Goal: Task Accomplishment & Management: Manage account settings

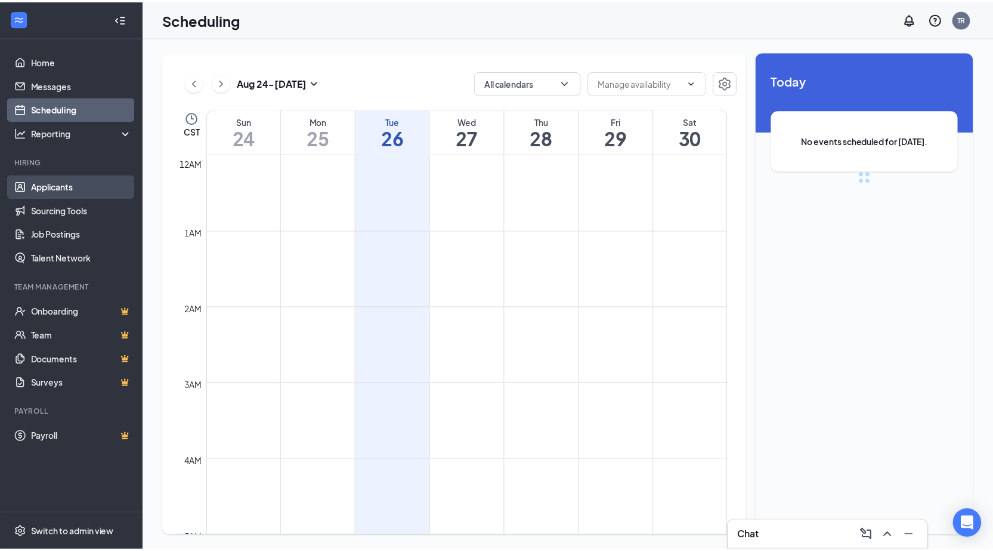
scroll to position [586, 0]
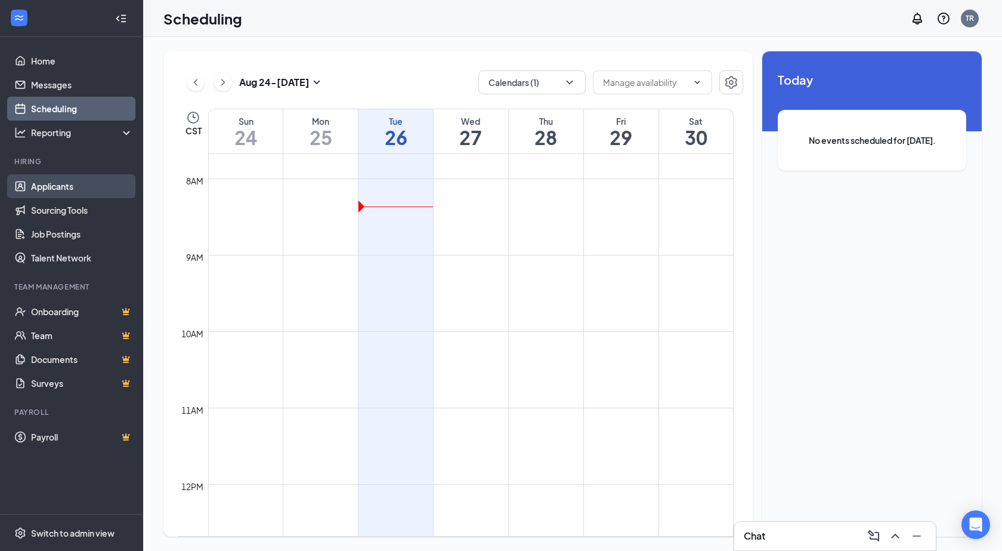
click at [85, 183] on link "Applicants" at bounding box center [82, 186] width 102 height 24
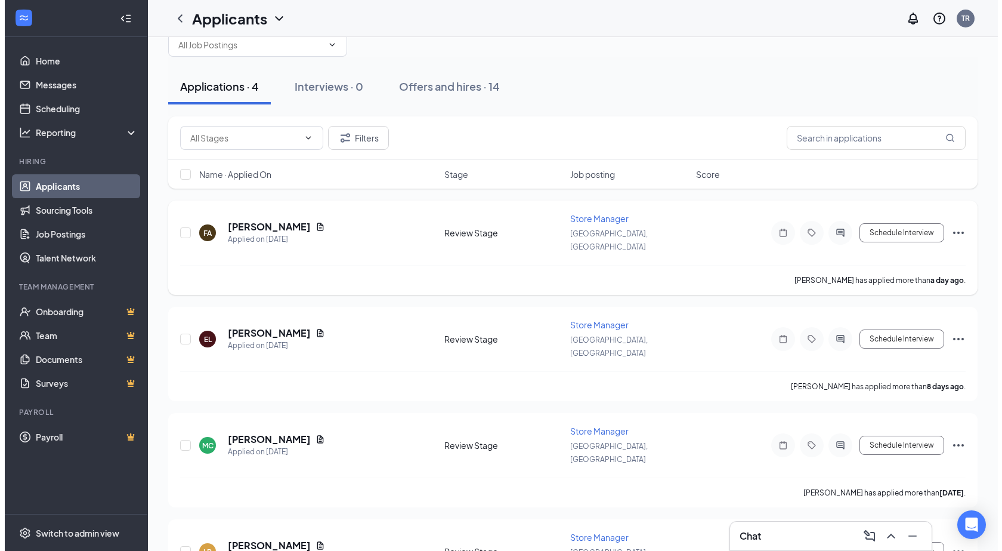
scroll to position [55, 0]
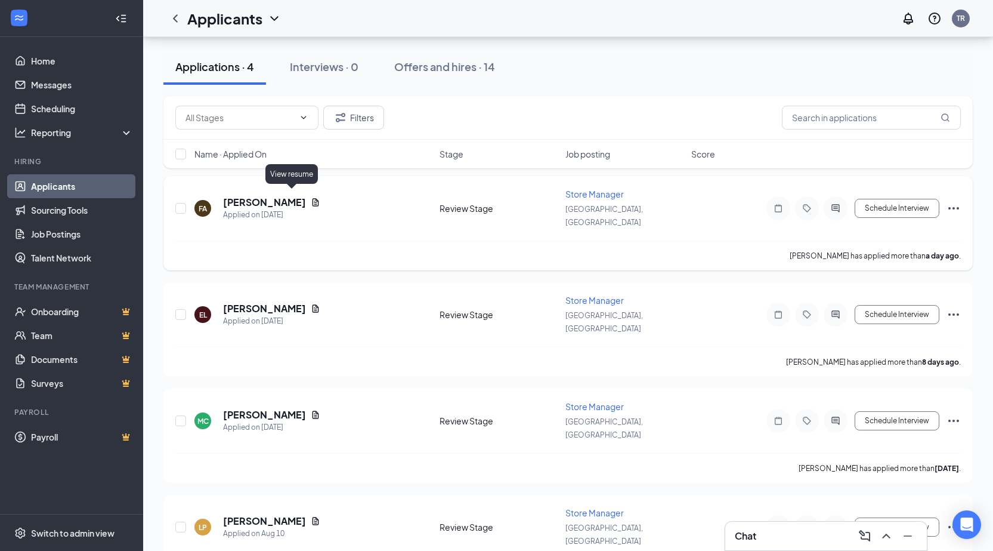
click at [311, 197] on icon "Document" at bounding box center [316, 202] width 10 height 10
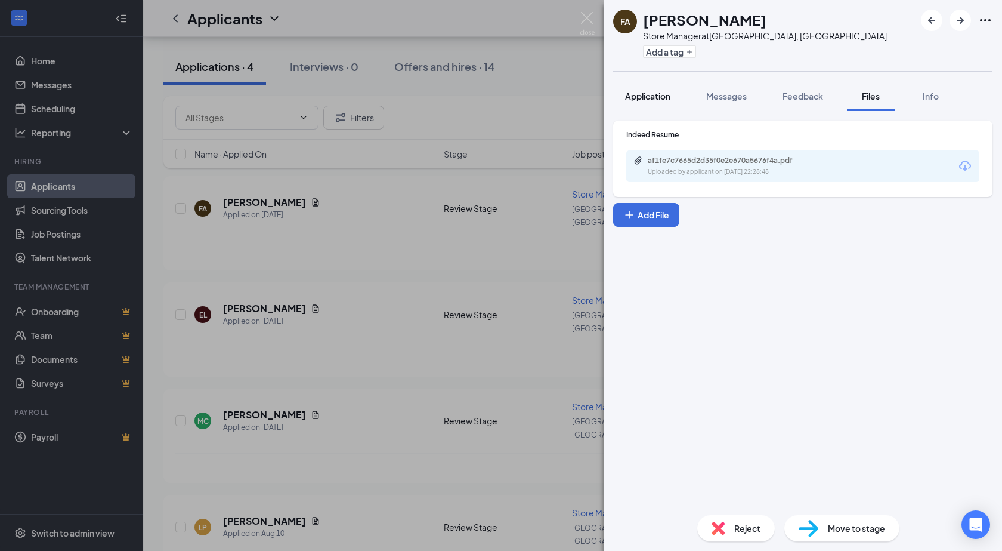
click at [666, 95] on span "Application" at bounding box center [647, 96] width 45 height 11
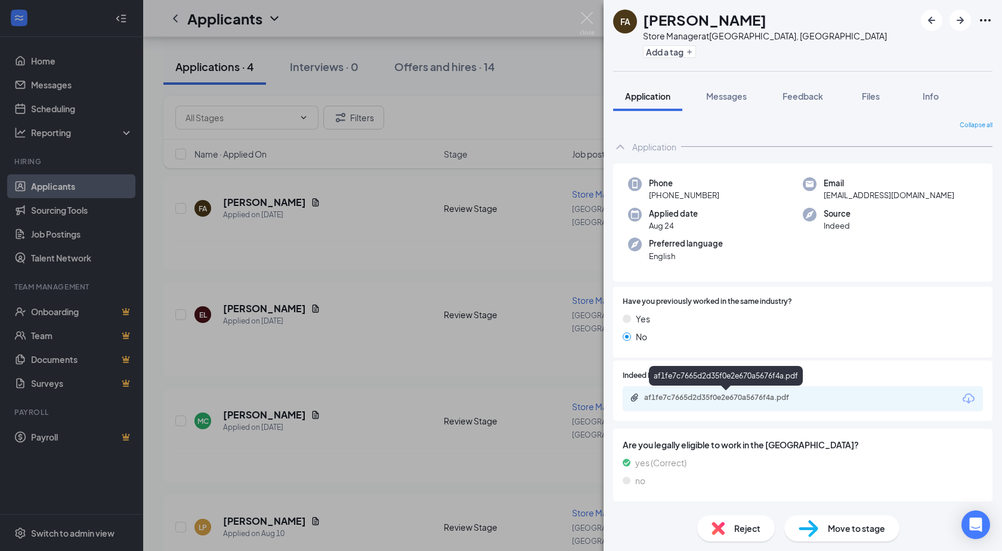
click at [730, 398] on div "af1fe7c7665d2d35f0e2e670a5676f4a.pdf" at bounding box center [727, 397] width 167 height 10
click at [750, 532] on span "Reject" at bounding box center [747, 527] width 26 height 13
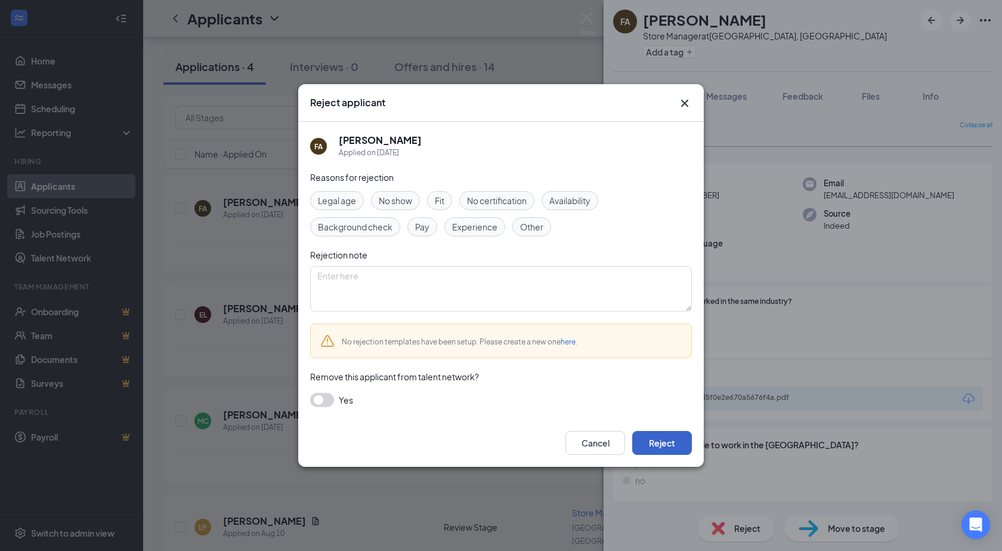
click at [669, 441] on button "Reject" at bounding box center [662, 443] width 60 height 24
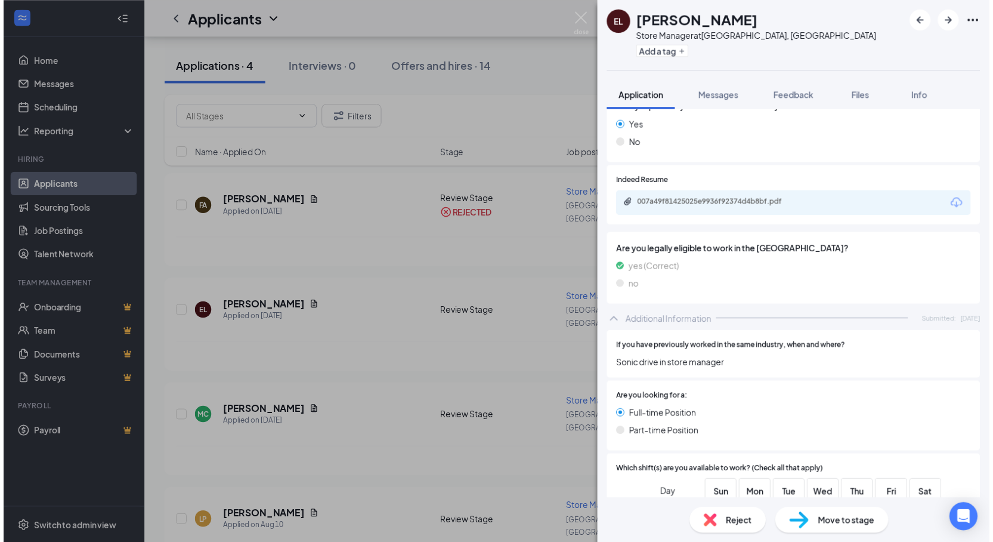
scroll to position [224, 0]
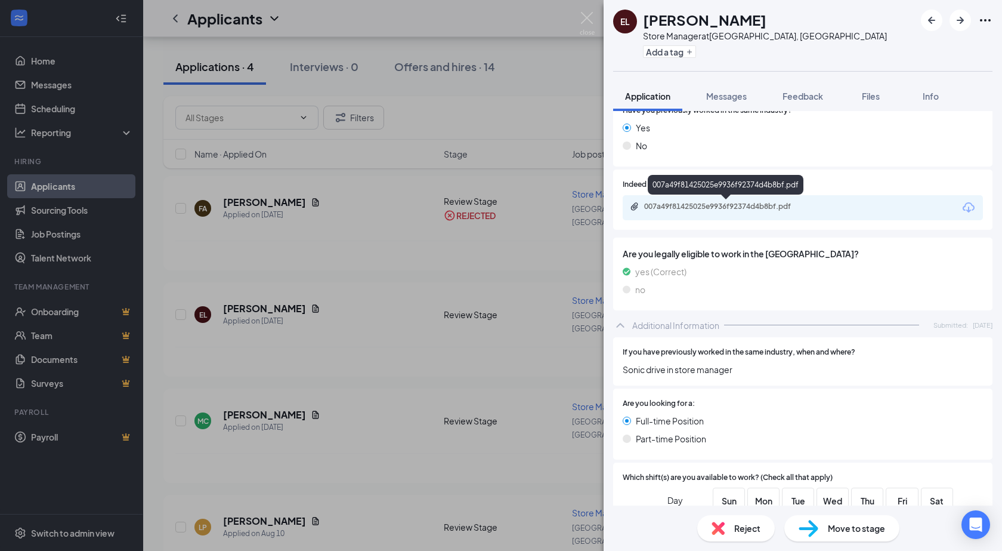
click at [719, 209] on div "007a49f81425025e9936f92374d4b8bf.pdf" at bounding box center [727, 207] width 167 height 10
click at [589, 11] on div "EL [PERSON_NAME] Store Manager at [GEOGRAPHIC_DATA], [GEOGRAPHIC_DATA] Add a ta…" at bounding box center [501, 275] width 1002 height 551
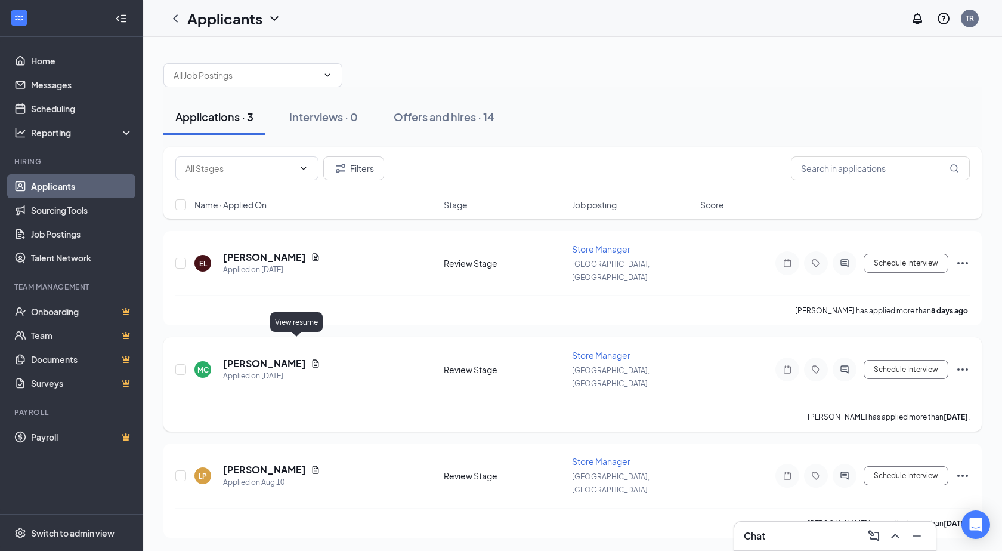
click at [313, 359] on icon "Document" at bounding box center [316, 363] width 7 height 8
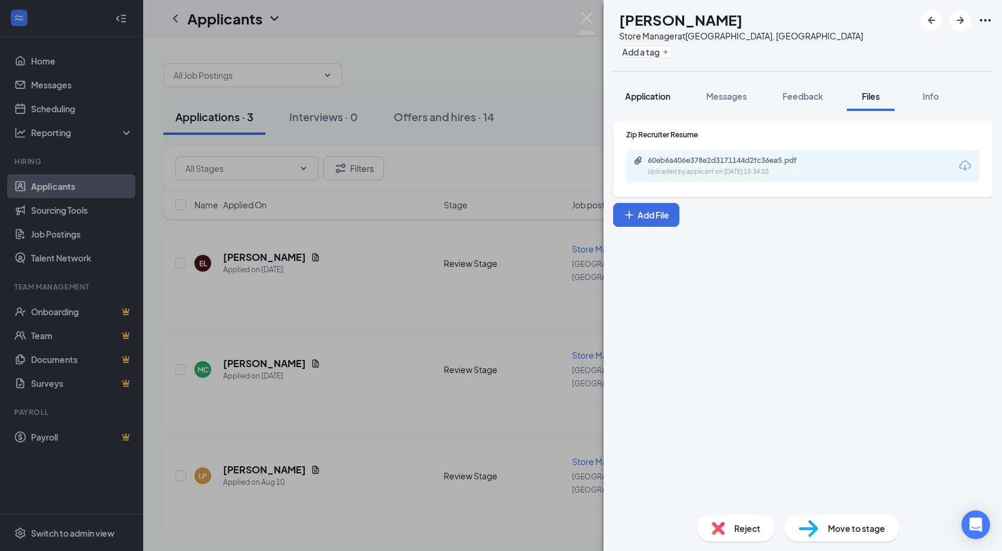
click at [659, 100] on span "Application" at bounding box center [647, 96] width 45 height 11
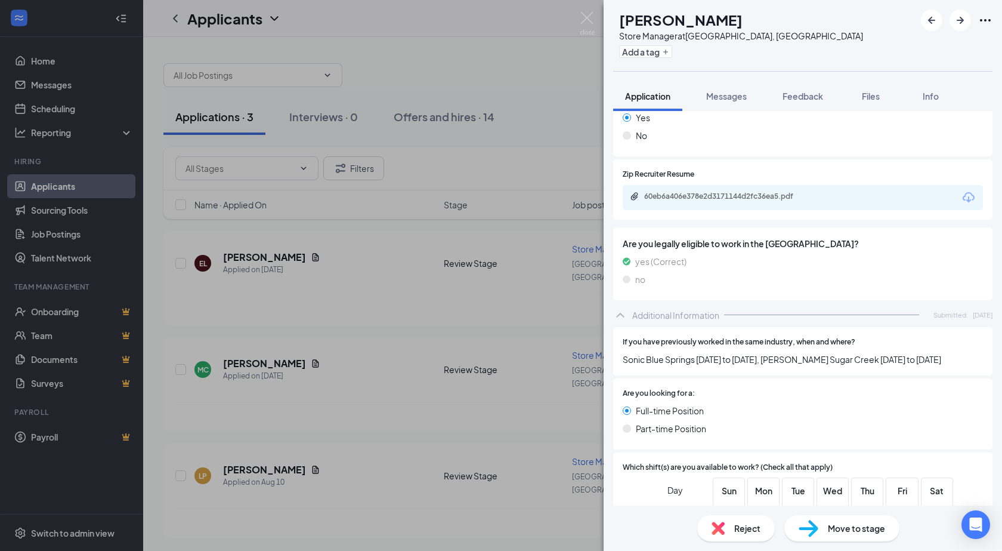
scroll to position [191, 0]
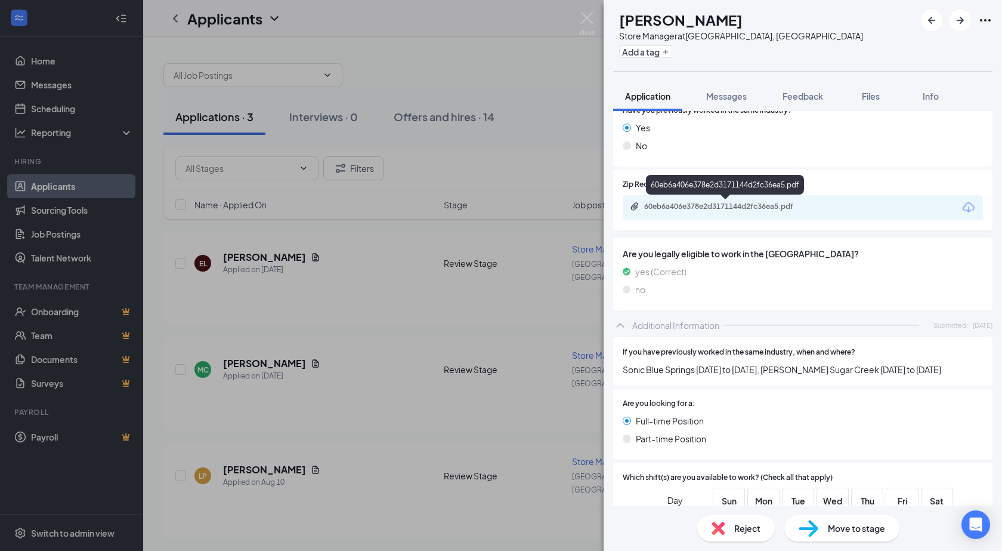
click at [694, 203] on div "60eb6a406e378e2d3171144d2fc36ea5.pdf" at bounding box center [727, 207] width 167 height 10
click at [744, 522] on span "Reject" at bounding box center [747, 527] width 26 height 13
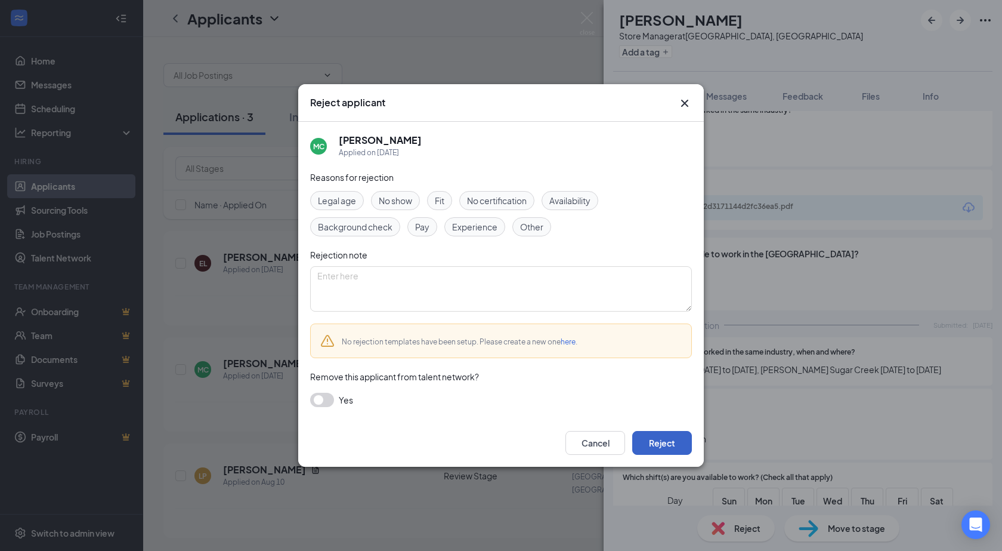
click at [672, 443] on button "Reject" at bounding box center [662, 443] width 60 height 24
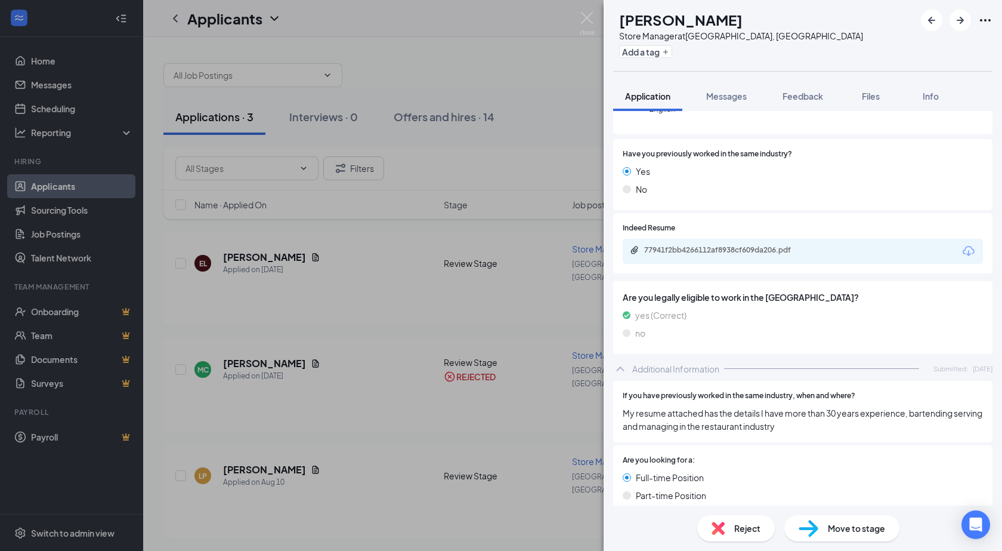
scroll to position [119, 0]
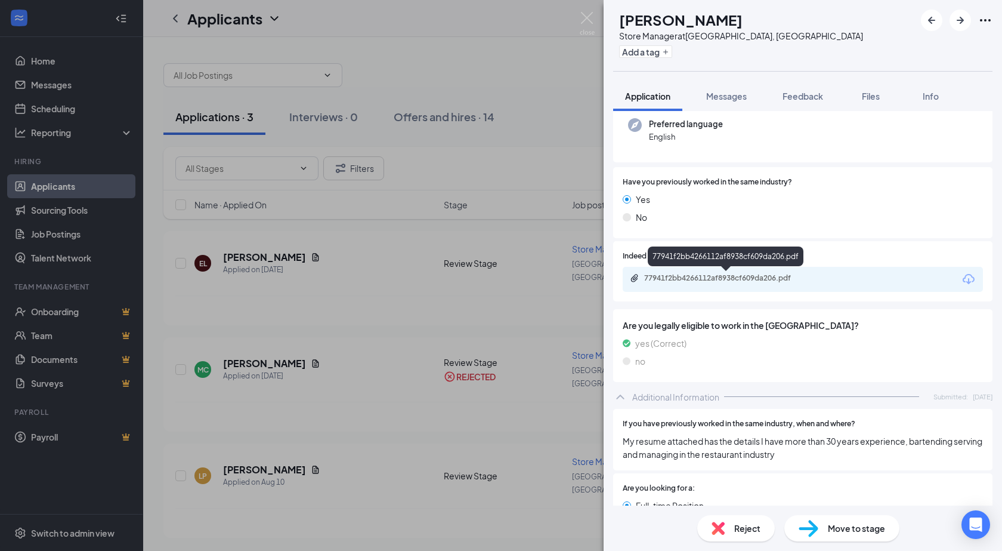
click at [730, 278] on div "77941f2bb4266112af8938cf609da206.pdf" at bounding box center [727, 278] width 167 height 10
click at [585, 14] on img at bounding box center [587, 23] width 15 height 23
